Goal: Transaction & Acquisition: Purchase product/service

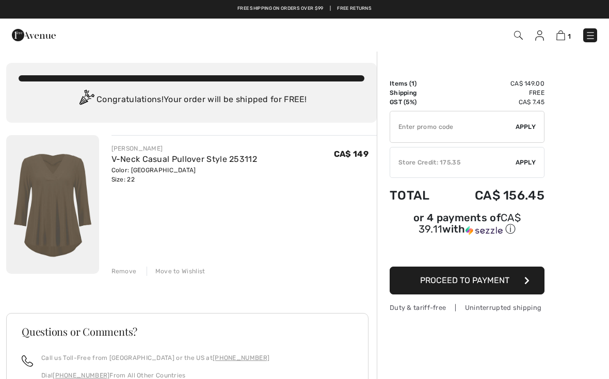
click at [520, 158] on span "Apply" at bounding box center [526, 162] width 21 height 9
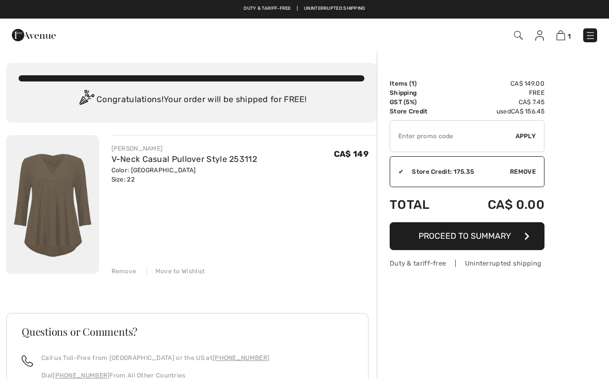
click at [492, 233] on span "Proceed to Summary" at bounding box center [465, 236] width 92 height 10
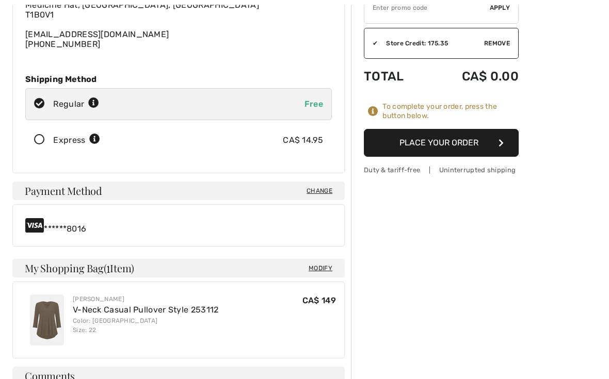
scroll to position [129, 0]
click at [323, 186] on span "Change" at bounding box center [320, 190] width 26 height 9
click at [320, 186] on span "Change" at bounding box center [320, 190] width 26 height 9
click at [318, 186] on span "Change" at bounding box center [320, 190] width 26 height 9
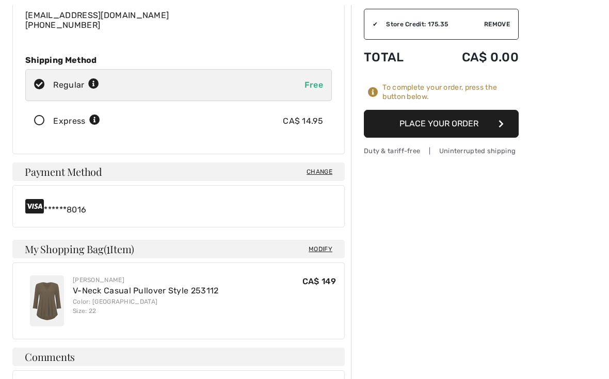
click at [320, 173] on span "Change" at bounding box center [320, 171] width 26 height 9
click at [313, 167] on span "Change" at bounding box center [320, 171] width 26 height 9
click at [49, 198] on div "******8016" at bounding box center [178, 206] width 307 height 17
click at [321, 167] on span "Change" at bounding box center [320, 171] width 26 height 9
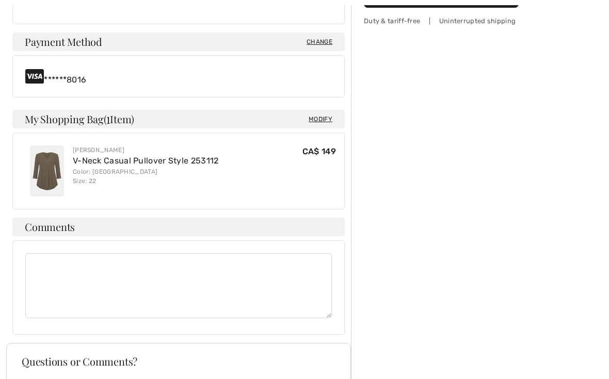
click at [325, 42] on span "Change" at bounding box center [320, 41] width 26 height 9
click at [323, 46] on span "Change" at bounding box center [320, 41] width 26 height 9
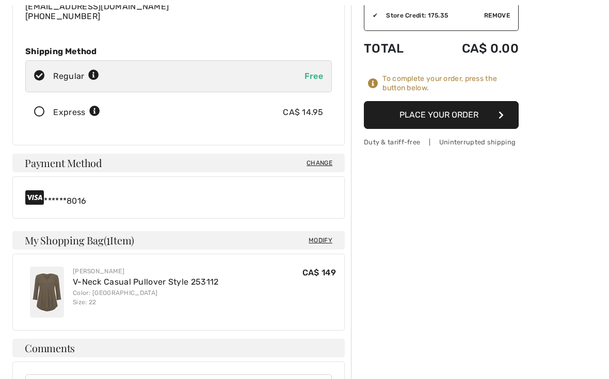
click at [322, 158] on span "Change" at bounding box center [320, 162] width 26 height 9
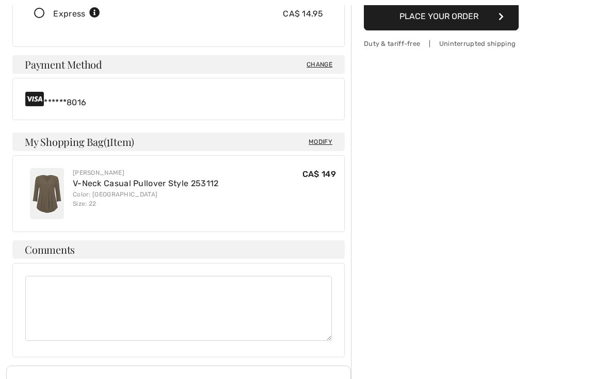
click at [320, 69] on span "Change" at bounding box center [320, 64] width 26 height 9
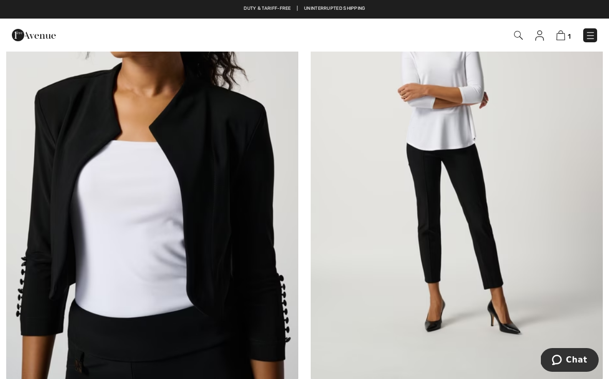
click at [536, 39] on img at bounding box center [539, 35] width 9 height 10
click at [540, 36] on img at bounding box center [539, 35] width 9 height 10
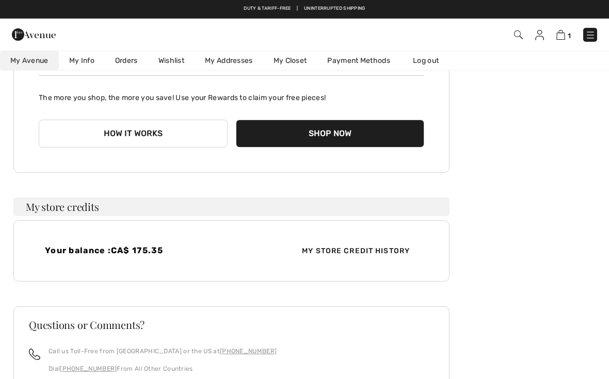
scroll to position [132, 0]
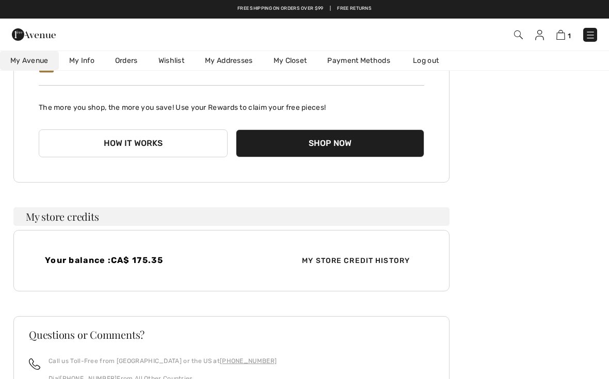
click at [368, 61] on link "Payment Methods" at bounding box center [359, 60] width 84 height 19
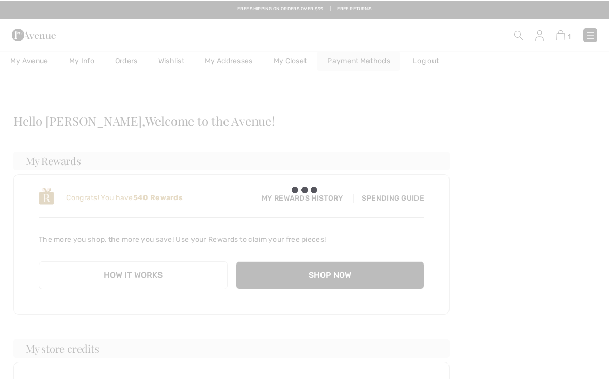
scroll to position [0, 0]
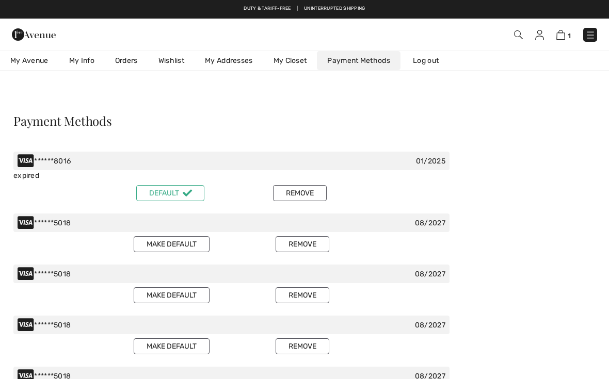
click at [308, 196] on button "Remove" at bounding box center [300, 193] width 54 height 16
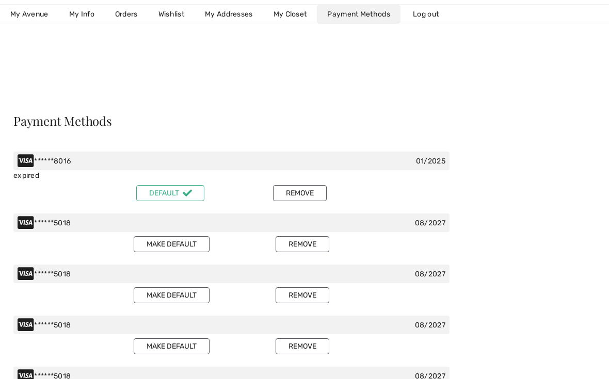
scroll to position [19, 0]
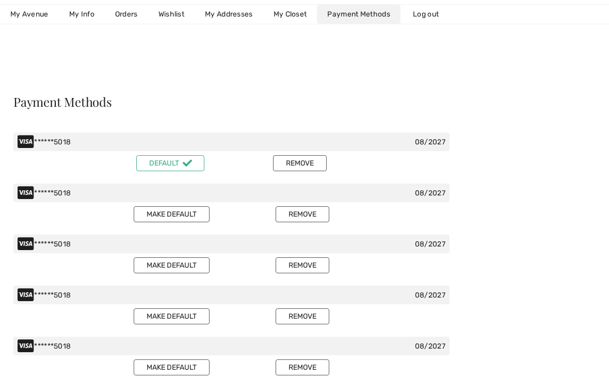
click at [312, 162] on button "Remove" at bounding box center [300, 163] width 54 height 16
click at [307, 162] on button "Remove" at bounding box center [300, 163] width 54 height 16
click at [308, 165] on button "Remove" at bounding box center [300, 163] width 54 height 16
click at [311, 161] on button "Remove" at bounding box center [300, 163] width 54 height 16
click at [305, 164] on button "Remove" at bounding box center [300, 163] width 54 height 16
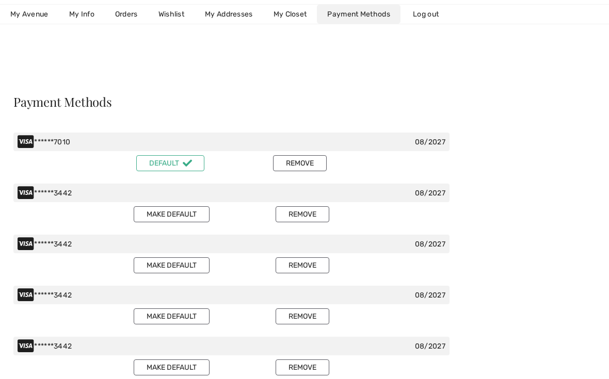
click at [315, 157] on button "Remove" at bounding box center [300, 163] width 54 height 16
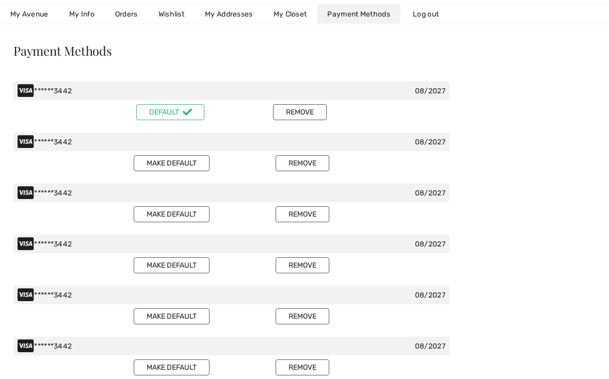
scroll to position [0, 0]
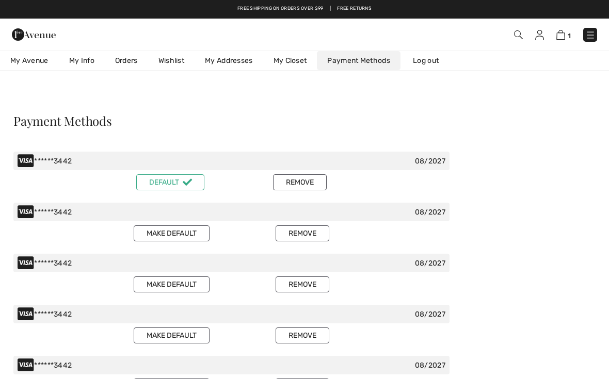
click at [565, 36] on img at bounding box center [560, 35] width 9 height 10
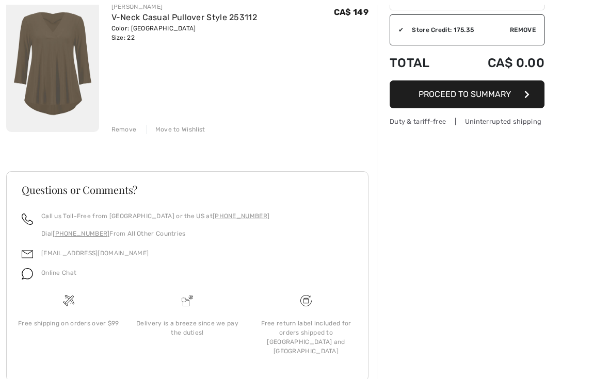
scroll to position [142, 0]
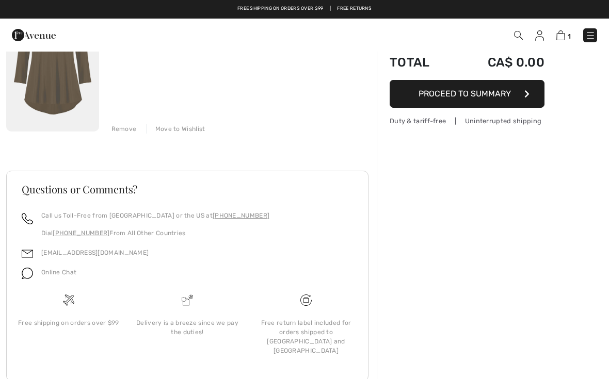
click at [503, 95] on span "Proceed to Summary" at bounding box center [465, 94] width 92 height 10
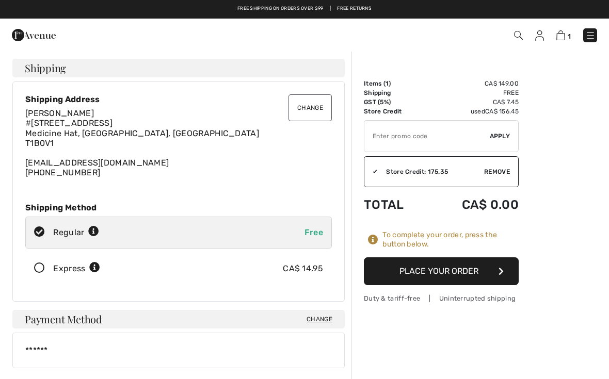
click at [471, 270] on button "Place Your Order" at bounding box center [441, 272] width 155 height 28
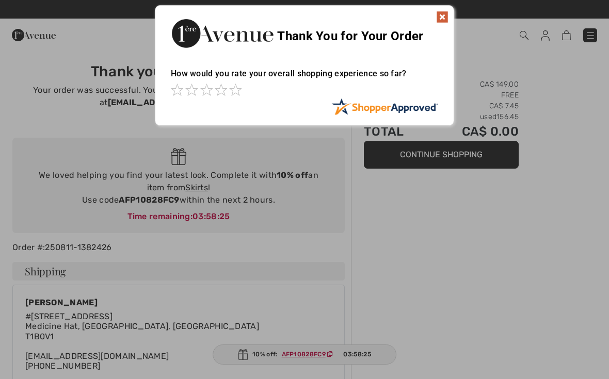
click at [439, 19] on img at bounding box center [442, 17] width 12 height 12
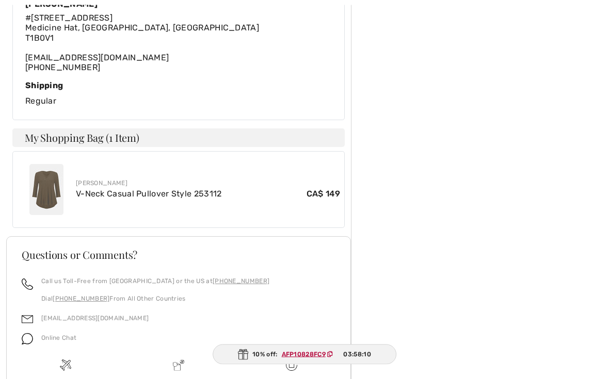
scroll to position [299, 0]
